Goal: Task Accomplishment & Management: Complete application form

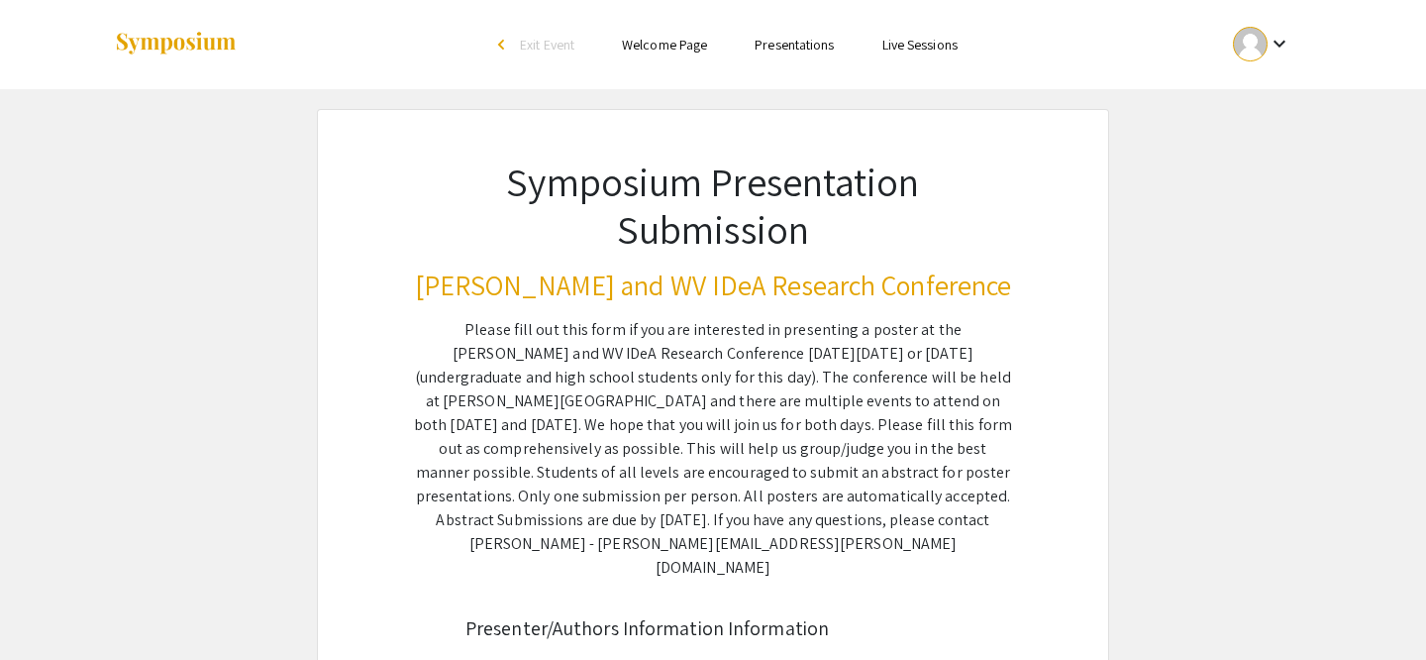
click at [1263, 67] on ul "keyboard_arrow_down" at bounding box center [1114, 44] width 395 height 89
click at [1263, 49] on div at bounding box center [1250, 44] width 35 height 35
click at [1268, 157] on button "My Submissions" at bounding box center [1273, 146] width 122 height 48
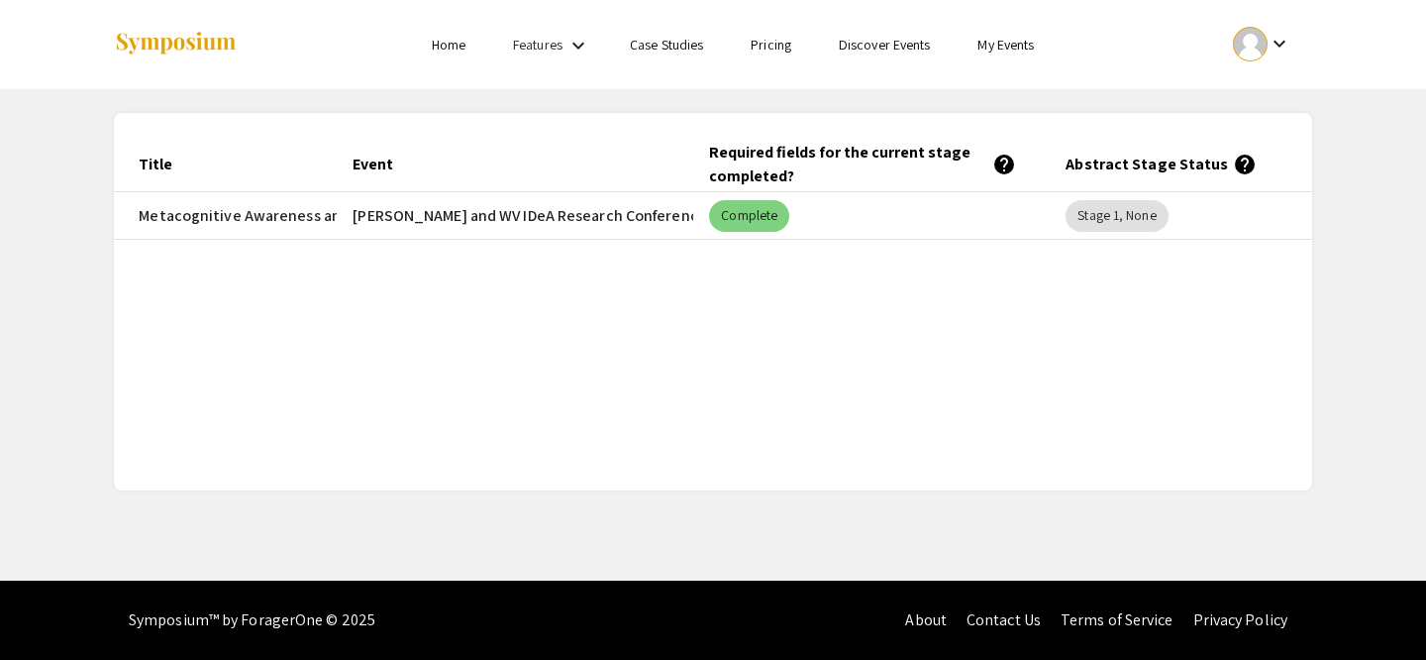
scroll to position [0, 313]
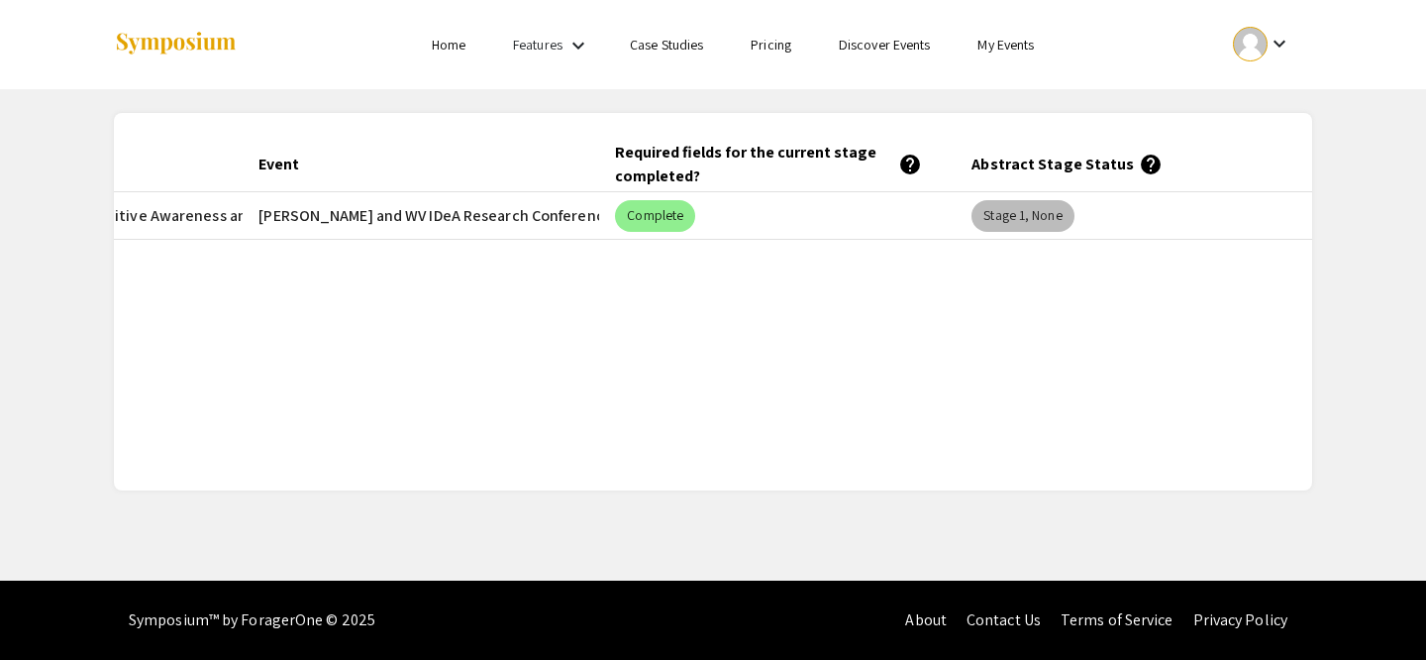
click at [1011, 213] on mat-chip "Stage 1, None" at bounding box center [1022, 216] width 102 height 32
click at [660, 221] on mat-chip "Complete" at bounding box center [655, 216] width 80 height 32
click at [529, 205] on mat-cell "[PERSON_NAME] and WV IDeA Research Conference" at bounding box center [421, 216] width 356 height 48
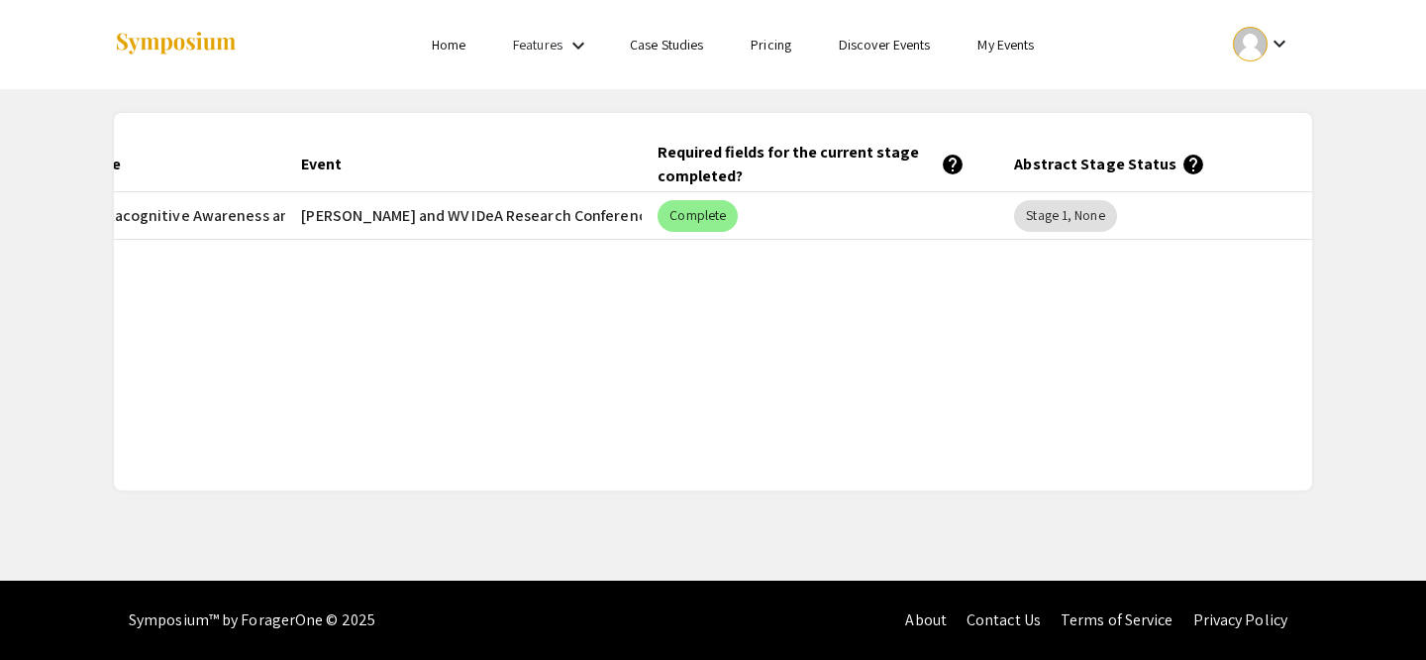
scroll to position [0, 0]
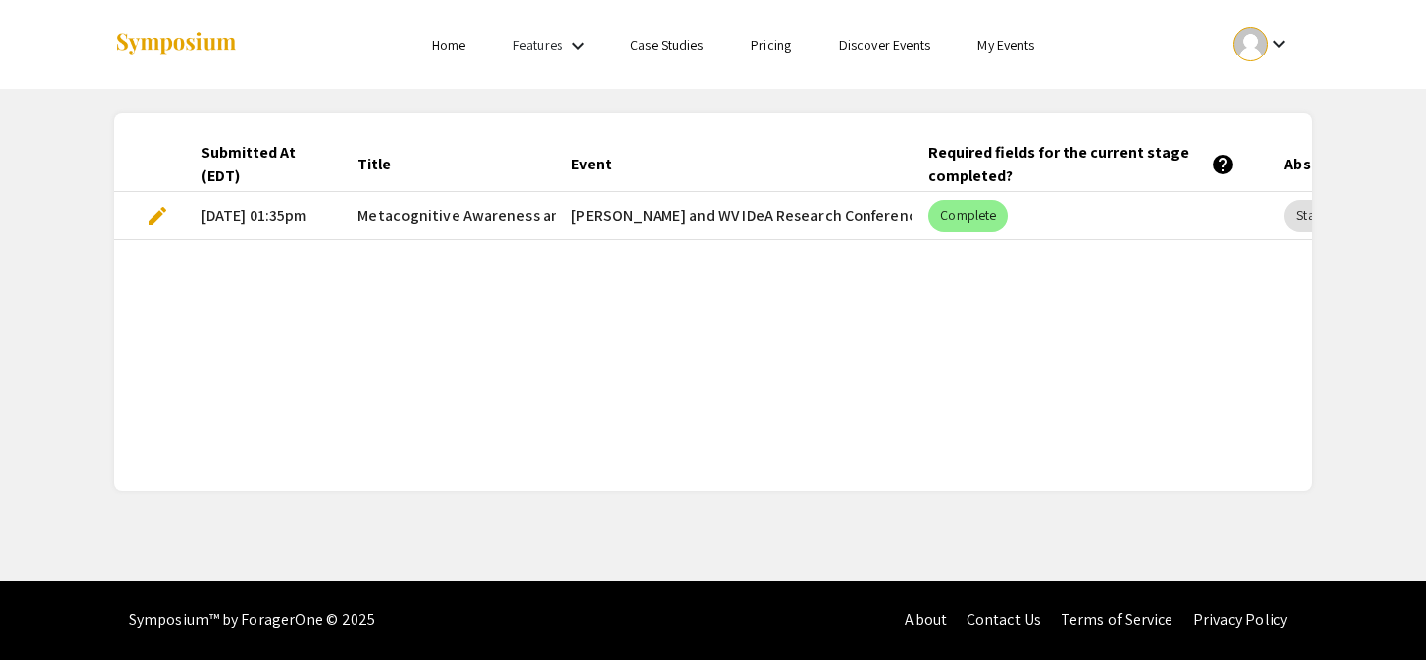
click at [160, 215] on span "edit" at bounding box center [158, 216] width 24 height 24
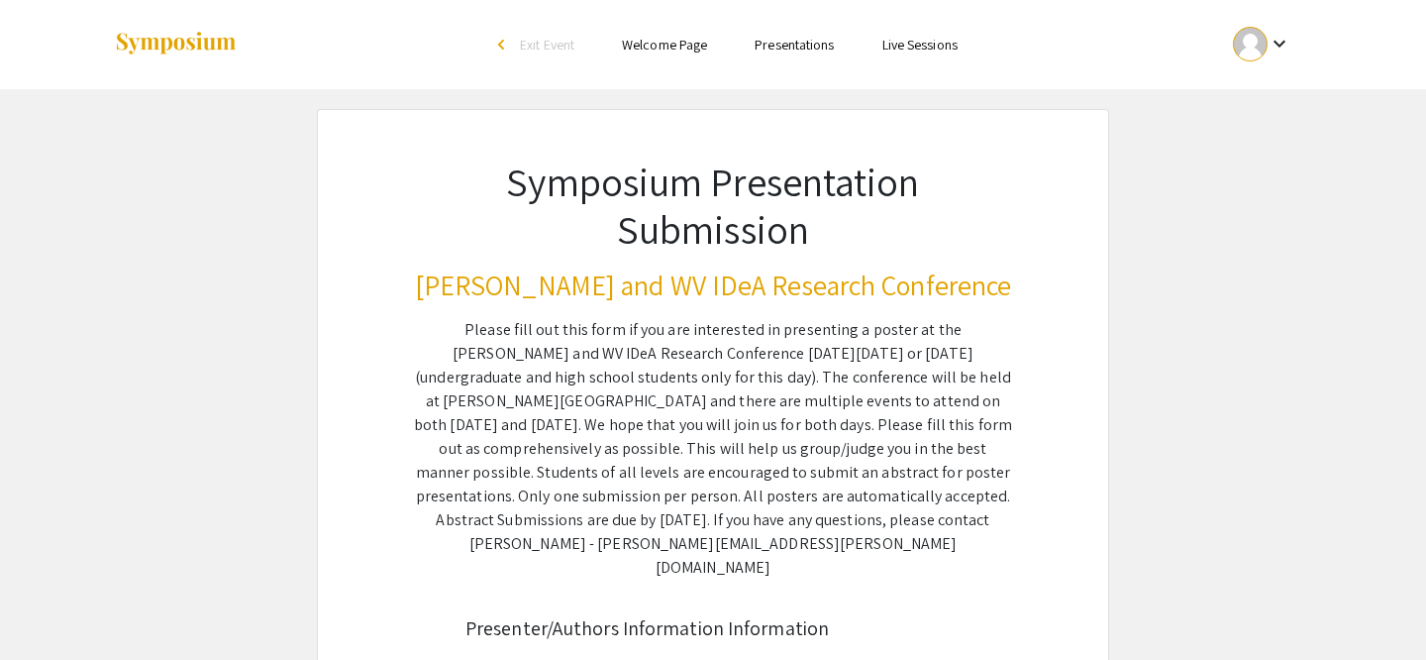
type input "Jiyun"
type input "Lim"
type input "[EMAIL_ADDRESS][DOMAIN_NAME]"
radio input "true"
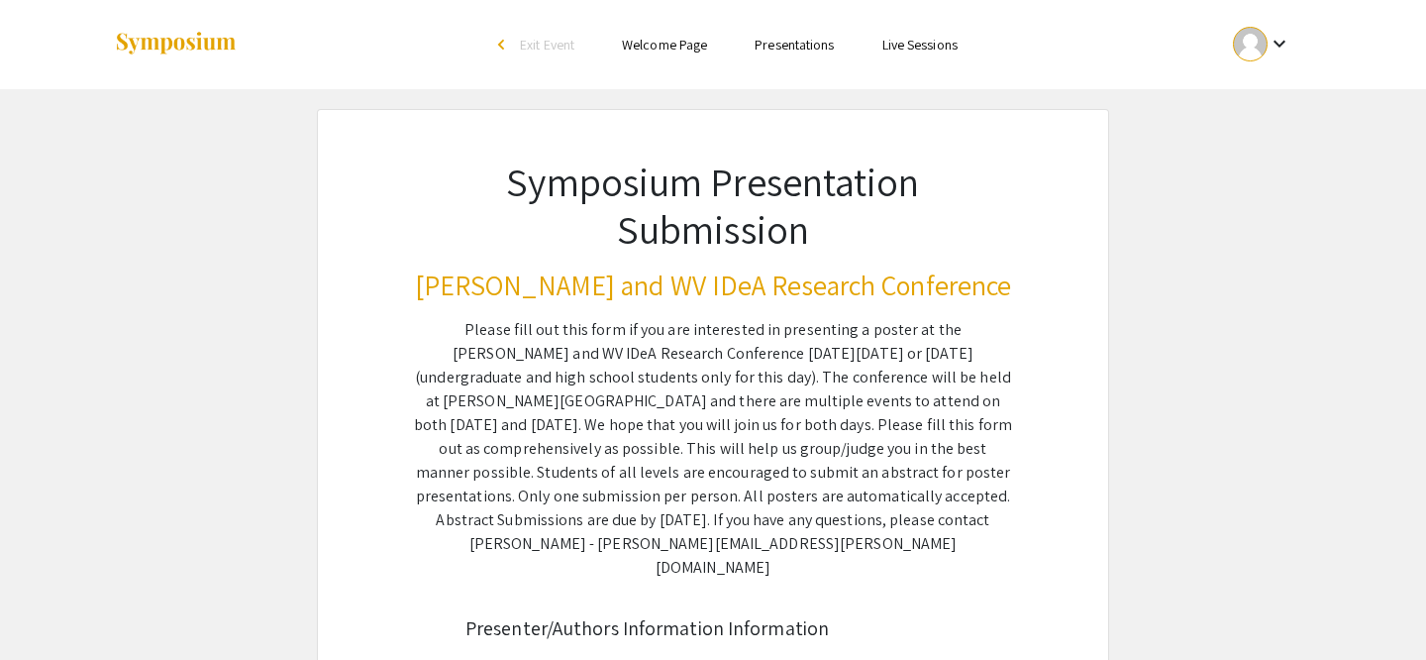
radio input "true"
type input "[PERSON_NAME], PharmD, PhD, FCP; [PERSON_NAME], PharmD"
type input "[PERSON_NAME]"
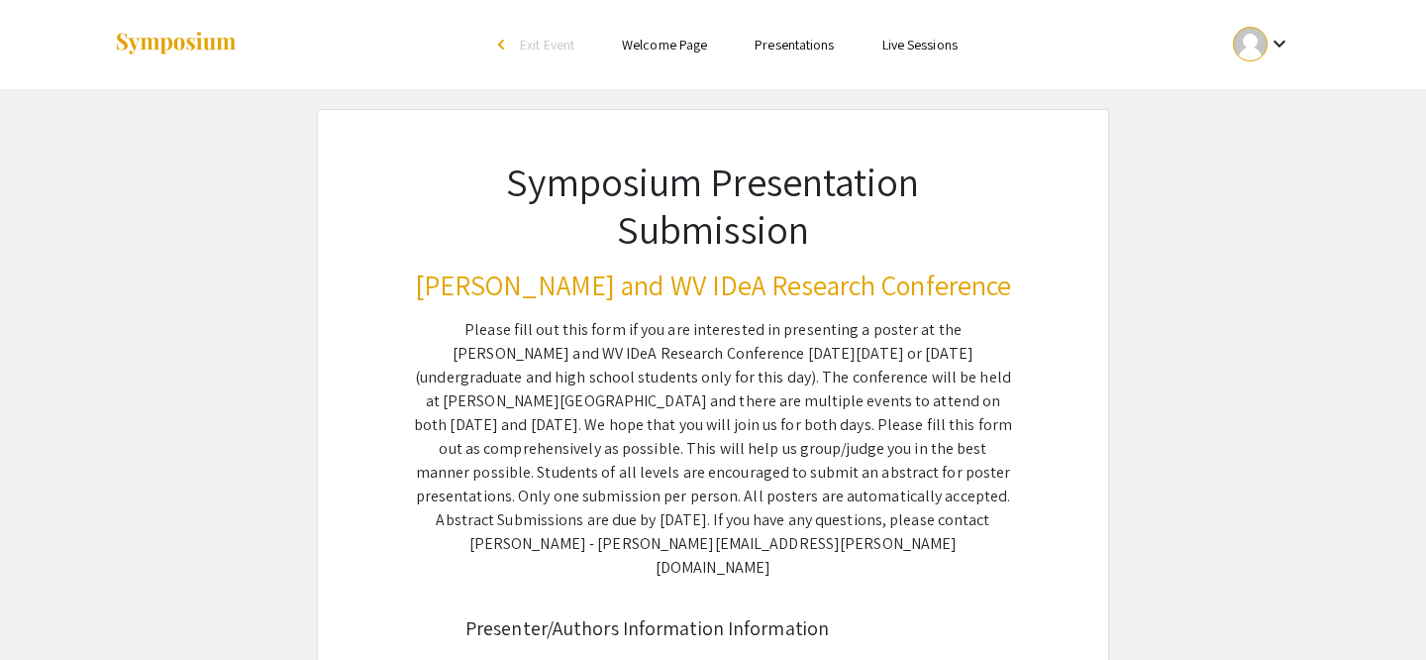
type input "[EMAIL_ADDRESS][DOMAIN_NAME]"
click at [1254, 39] on div at bounding box center [1250, 44] width 35 height 35
click at [1277, 150] on button "My Submissions" at bounding box center [1273, 146] width 122 height 48
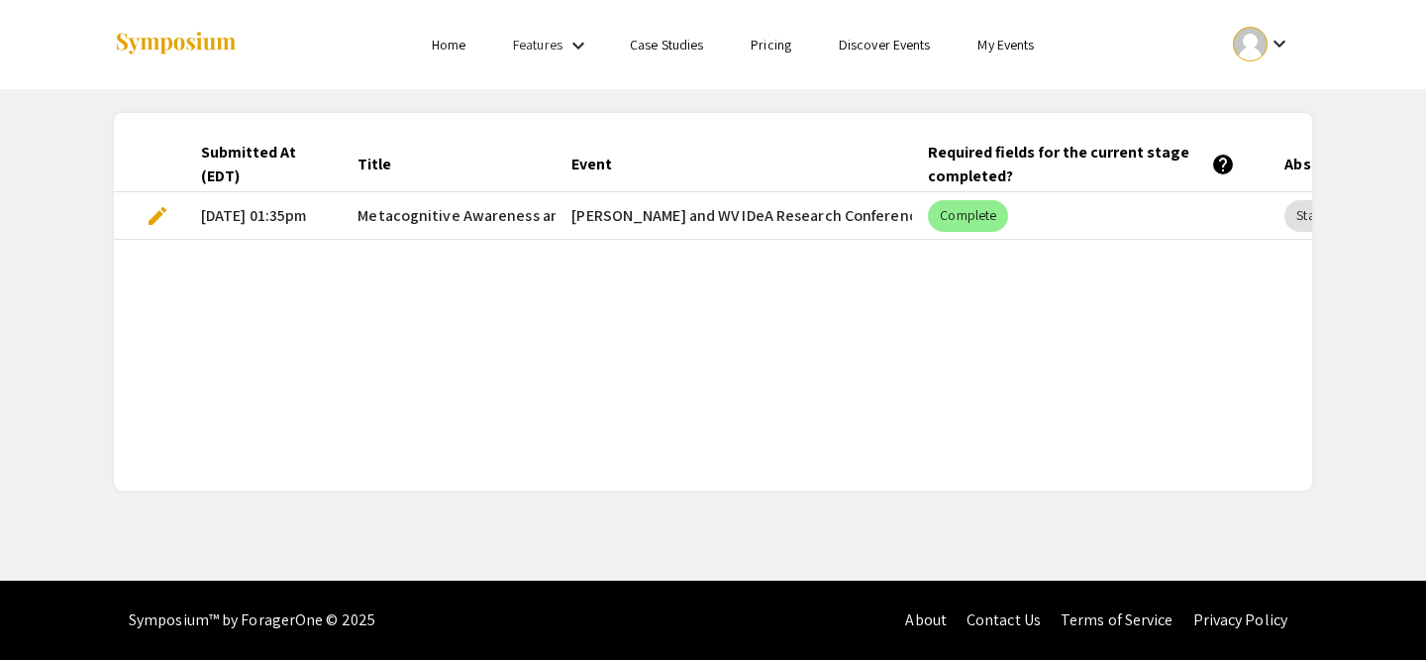
click at [157, 221] on span "edit" at bounding box center [158, 216] width 24 height 24
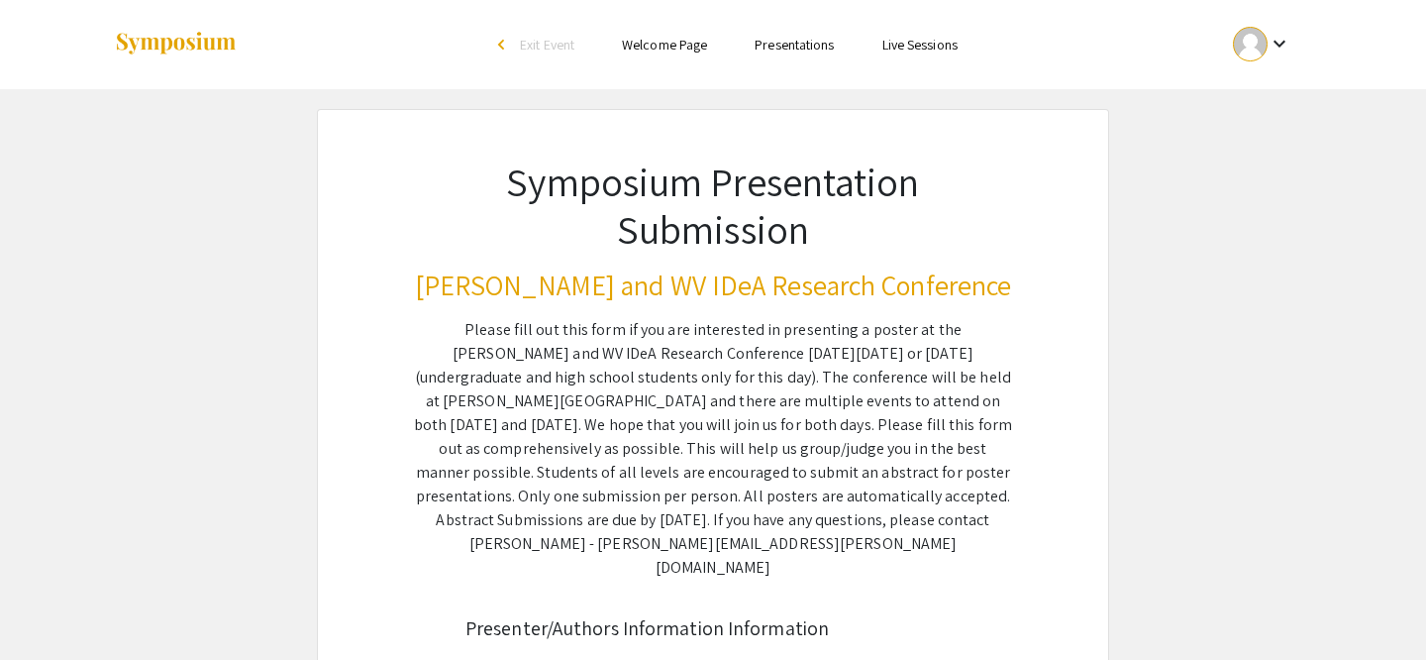
click at [1273, 70] on ul "keyboard_arrow_down" at bounding box center [1114, 44] width 395 height 89
click at [1260, 51] on div at bounding box center [1250, 44] width 35 height 35
click at [1276, 144] on button "My Submissions" at bounding box center [1273, 146] width 122 height 48
